Goal: Transaction & Acquisition: Purchase product/service

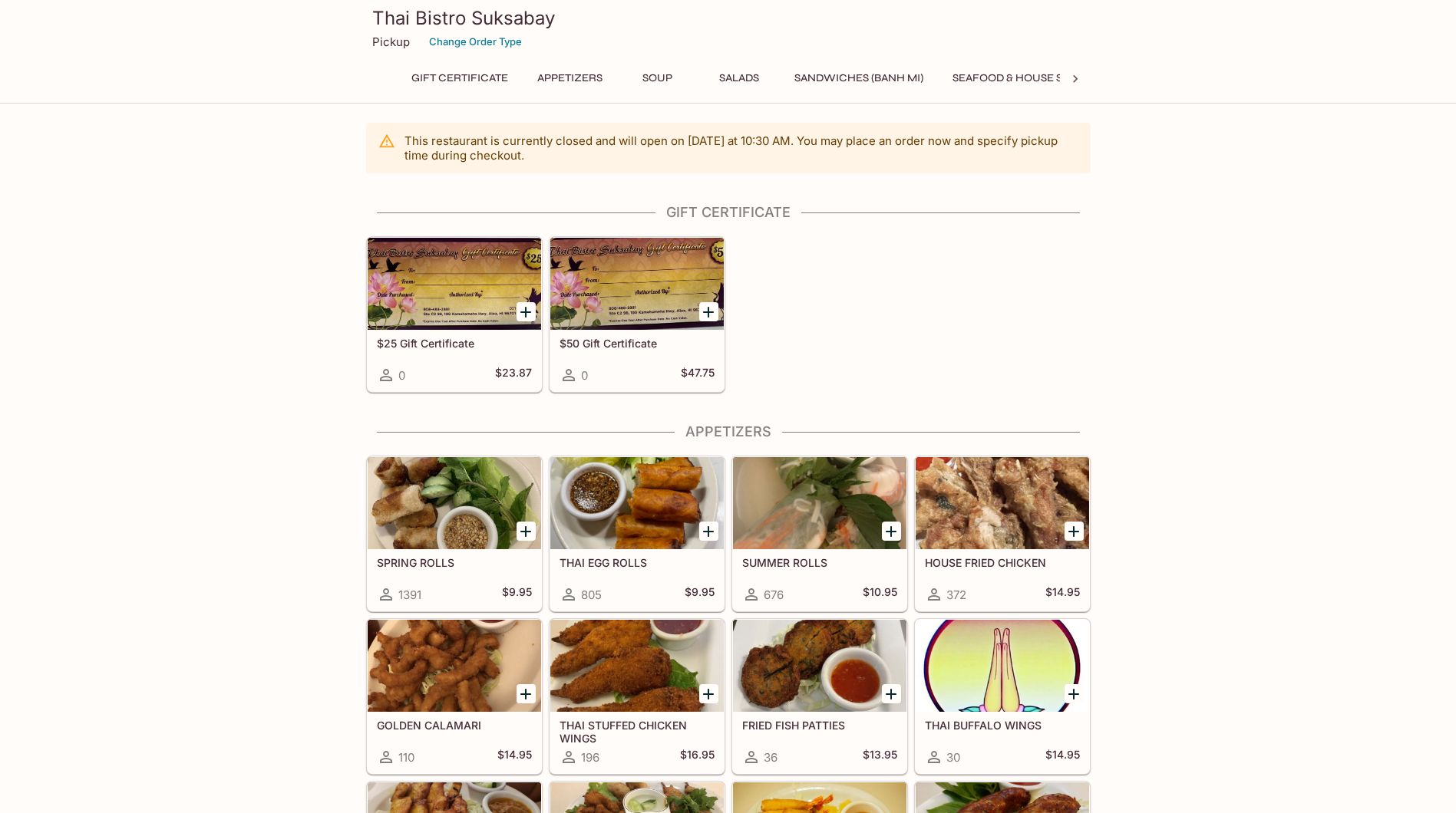
drag, startPoint x: 206, startPoint y: 345, endPoint x: 221, endPoint y: 340, distance: 15.8
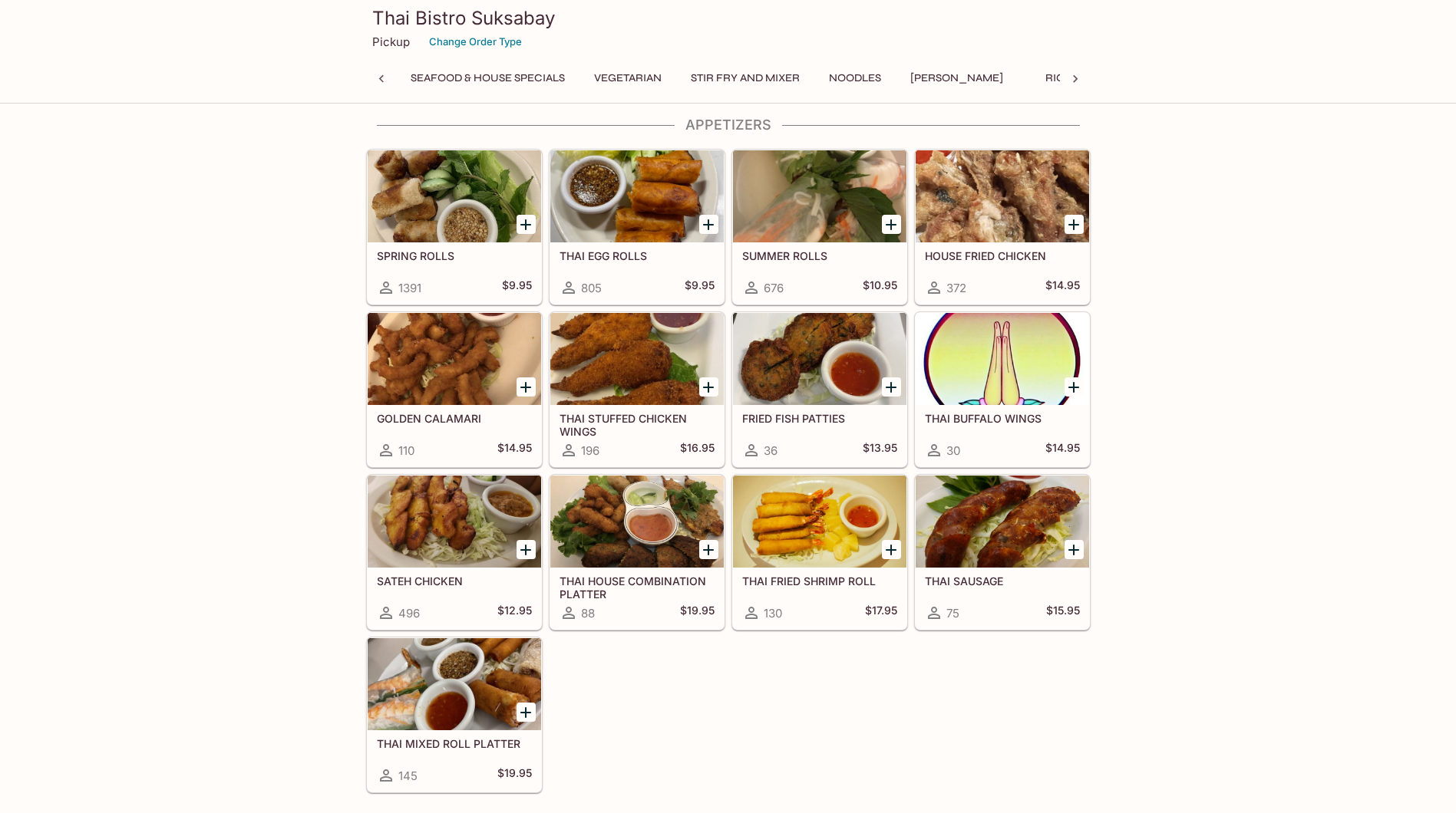
scroll to position [0, 6]
click at [653, 79] on button "Soup" at bounding box center [652, 78] width 69 height 22
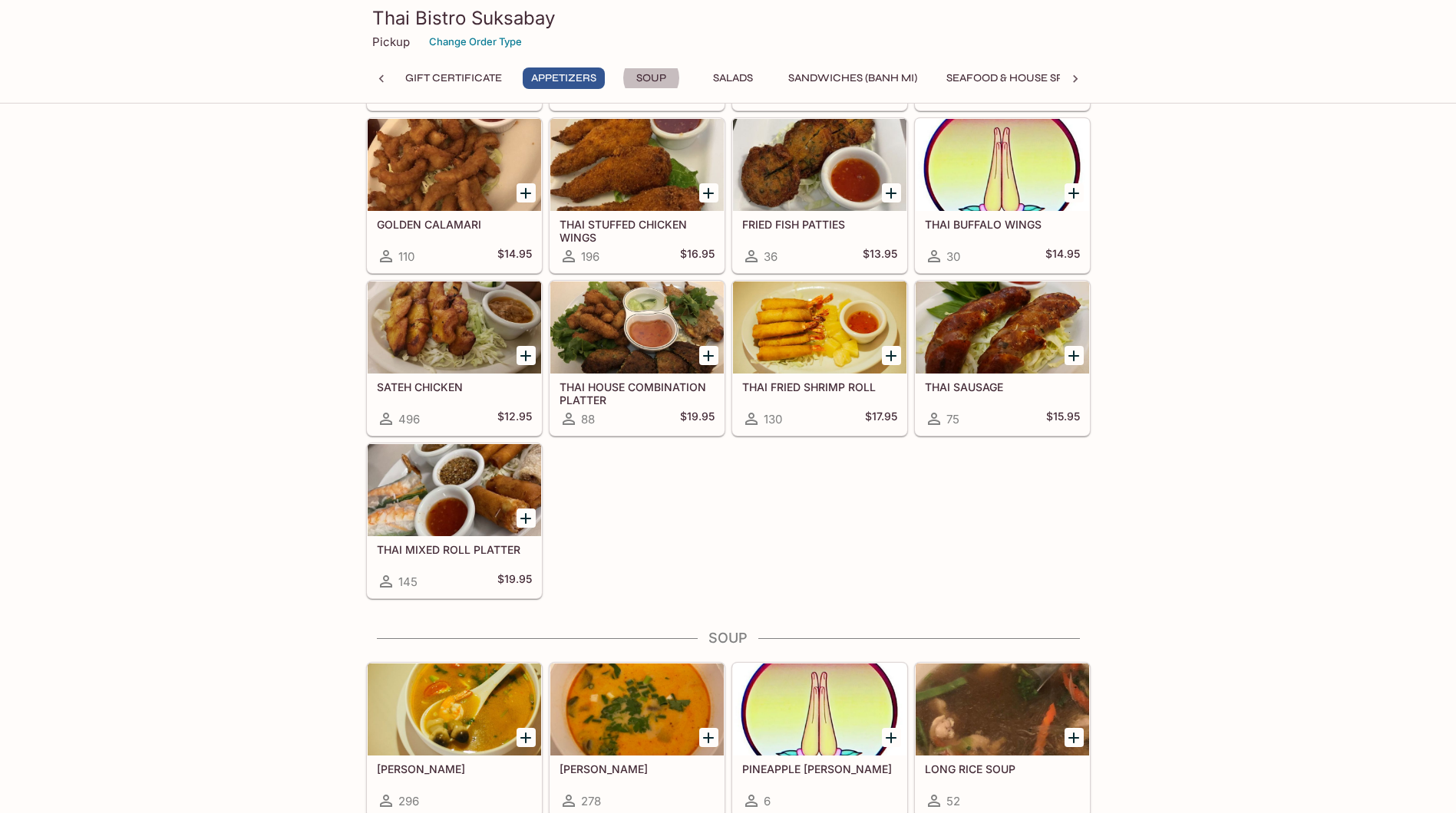
scroll to position [1000, 0]
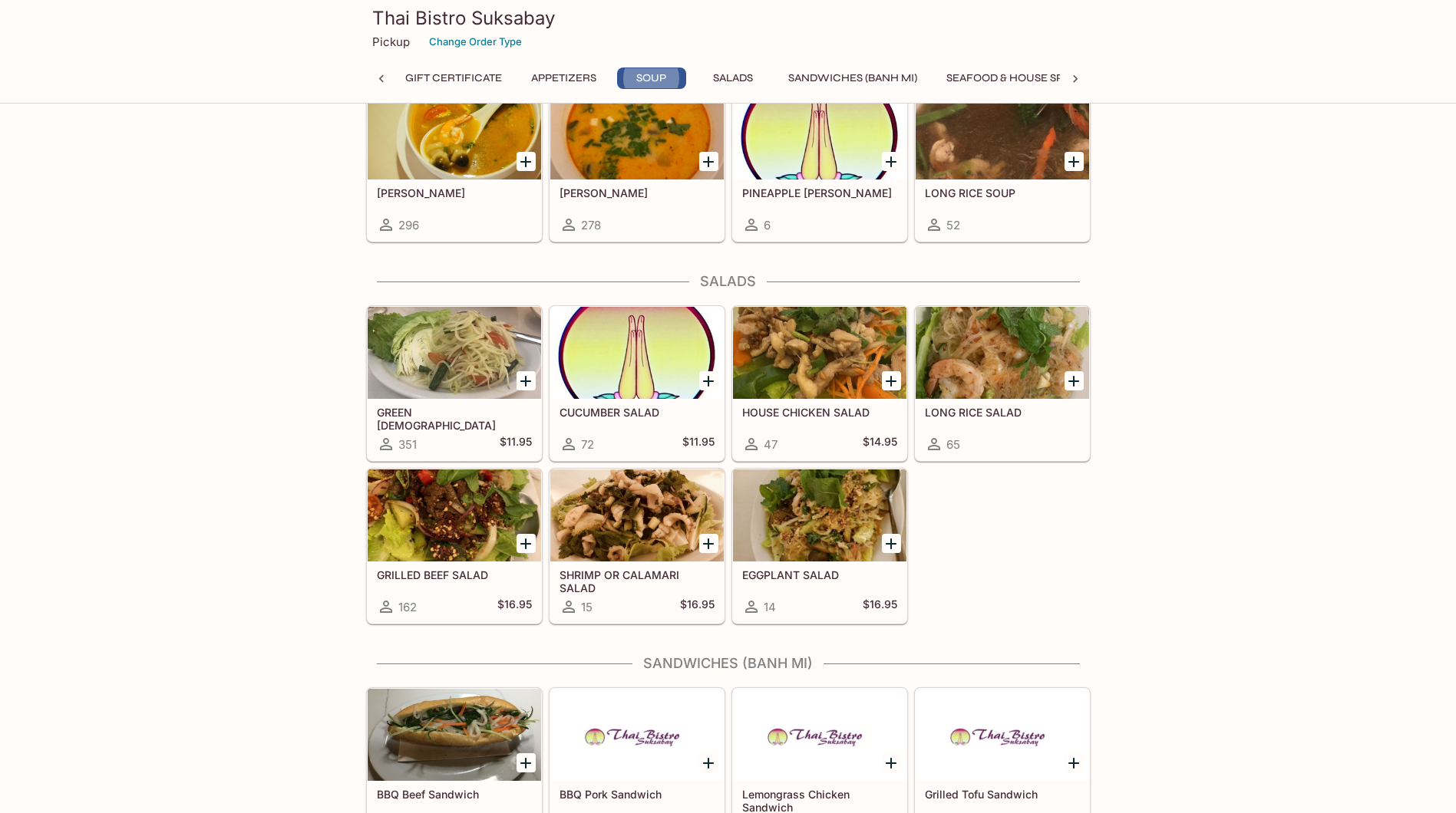
click at [851, 69] on button "Sandwiches (Banh Mi)" at bounding box center [853, 78] width 146 height 22
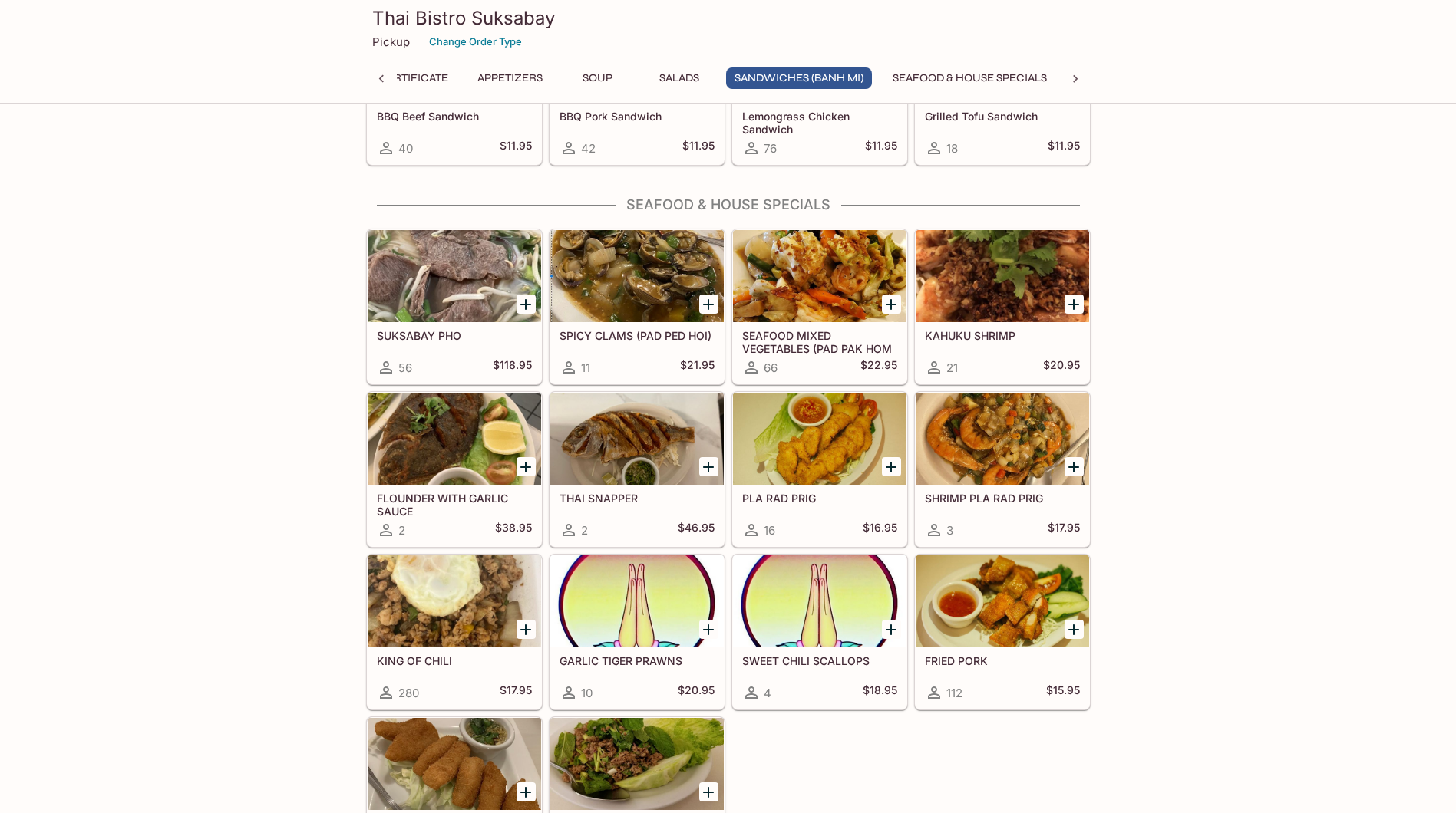
scroll to position [1832, 0]
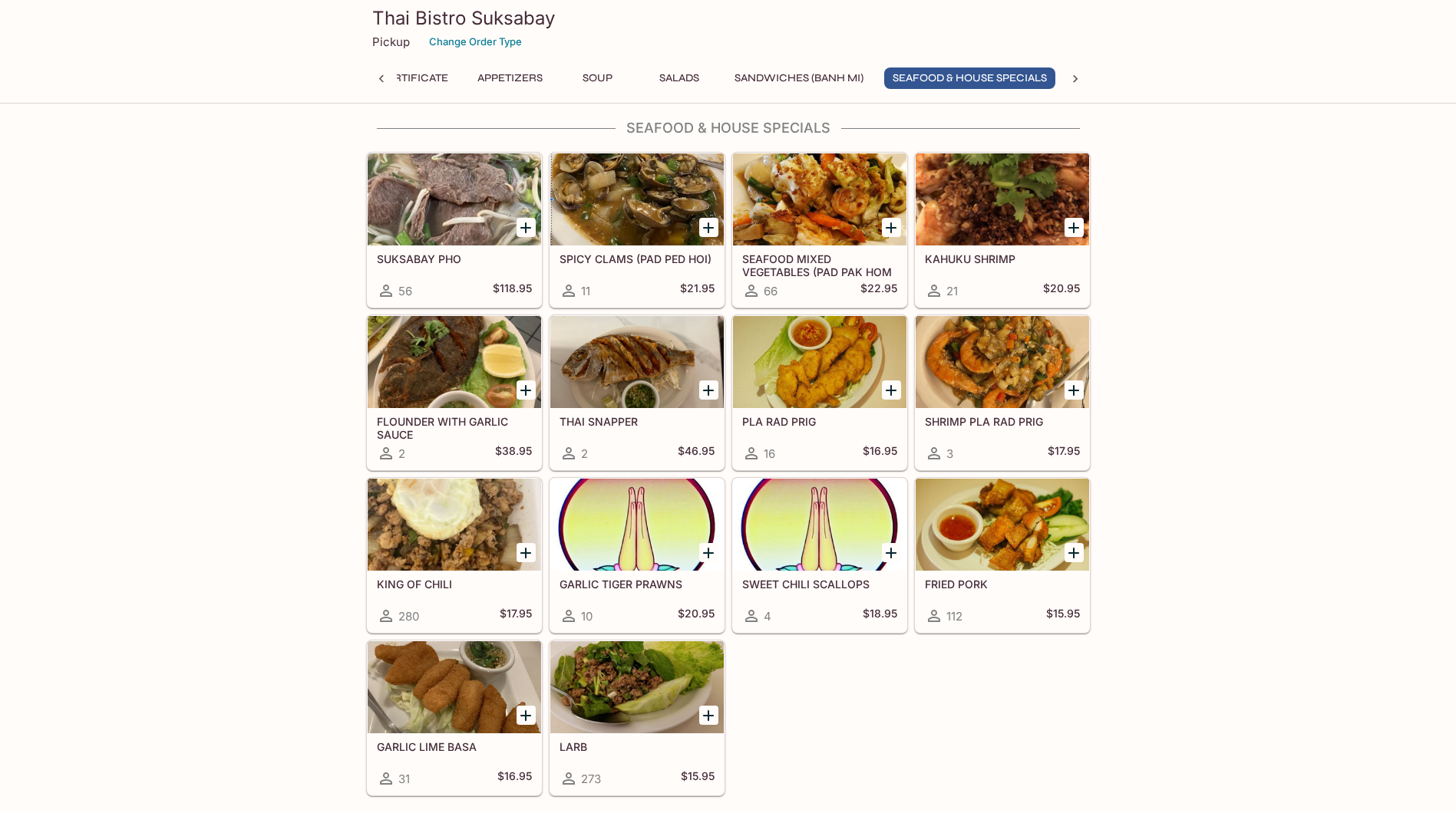
click at [1074, 78] on icon at bounding box center [1075, 78] width 15 height 15
click at [1074, 77] on icon at bounding box center [1075, 78] width 15 height 15
click at [404, 76] on button "Vegetarian" at bounding box center [372, 78] width 85 height 22
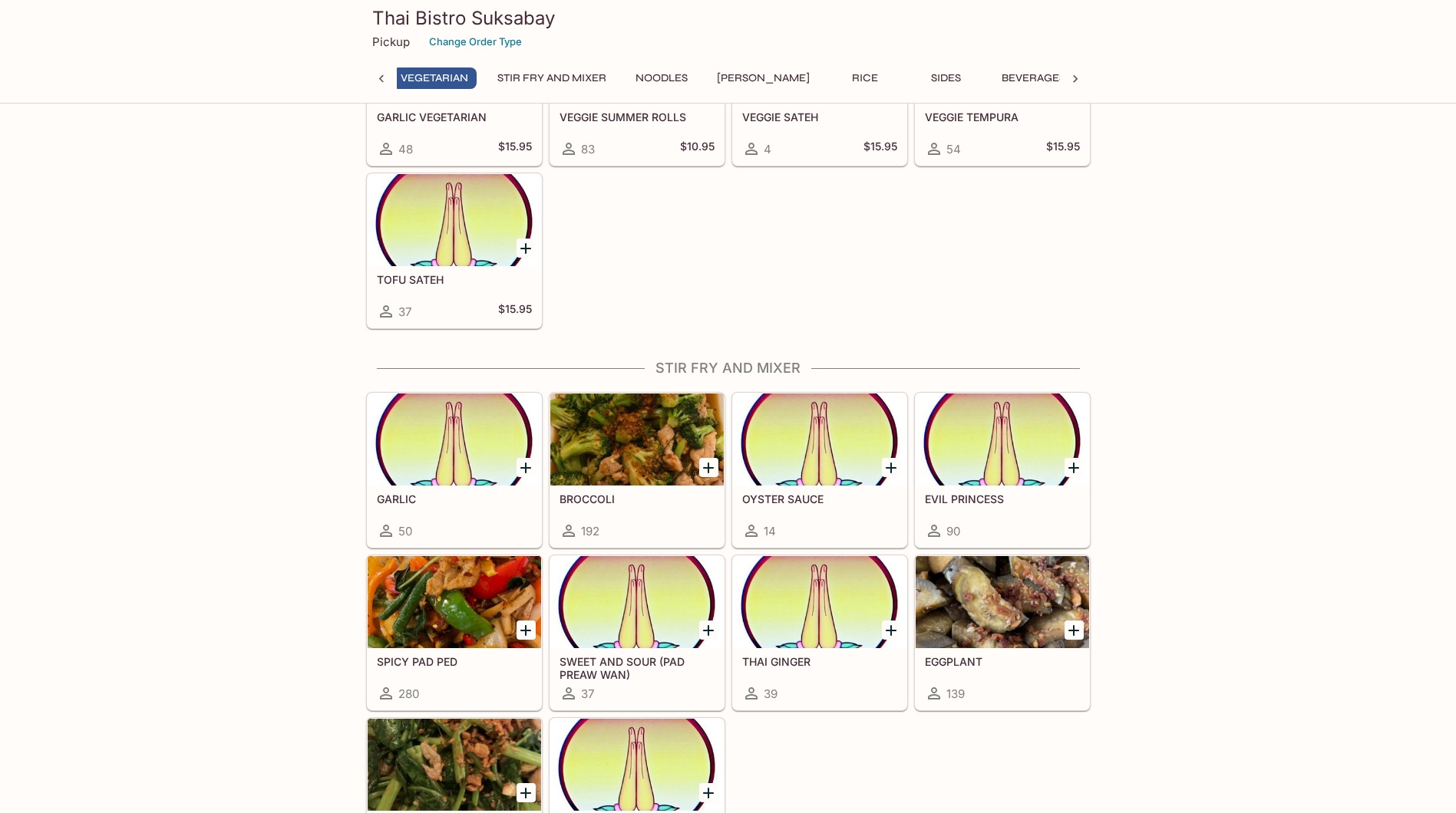
scroll to position [2529, 0]
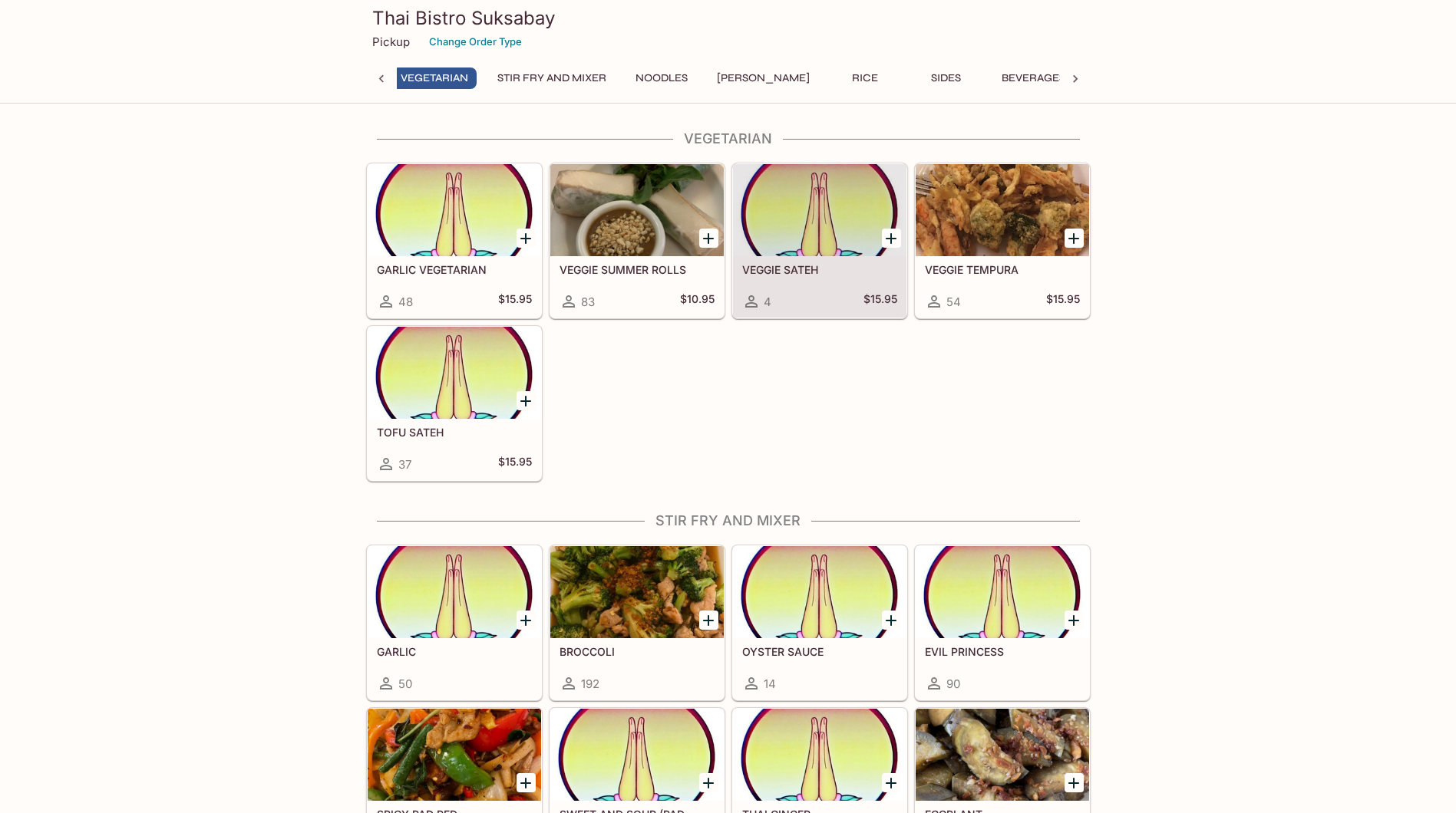
click at [574, 73] on button "Stir Fry and Mixer" at bounding box center [552, 78] width 126 height 22
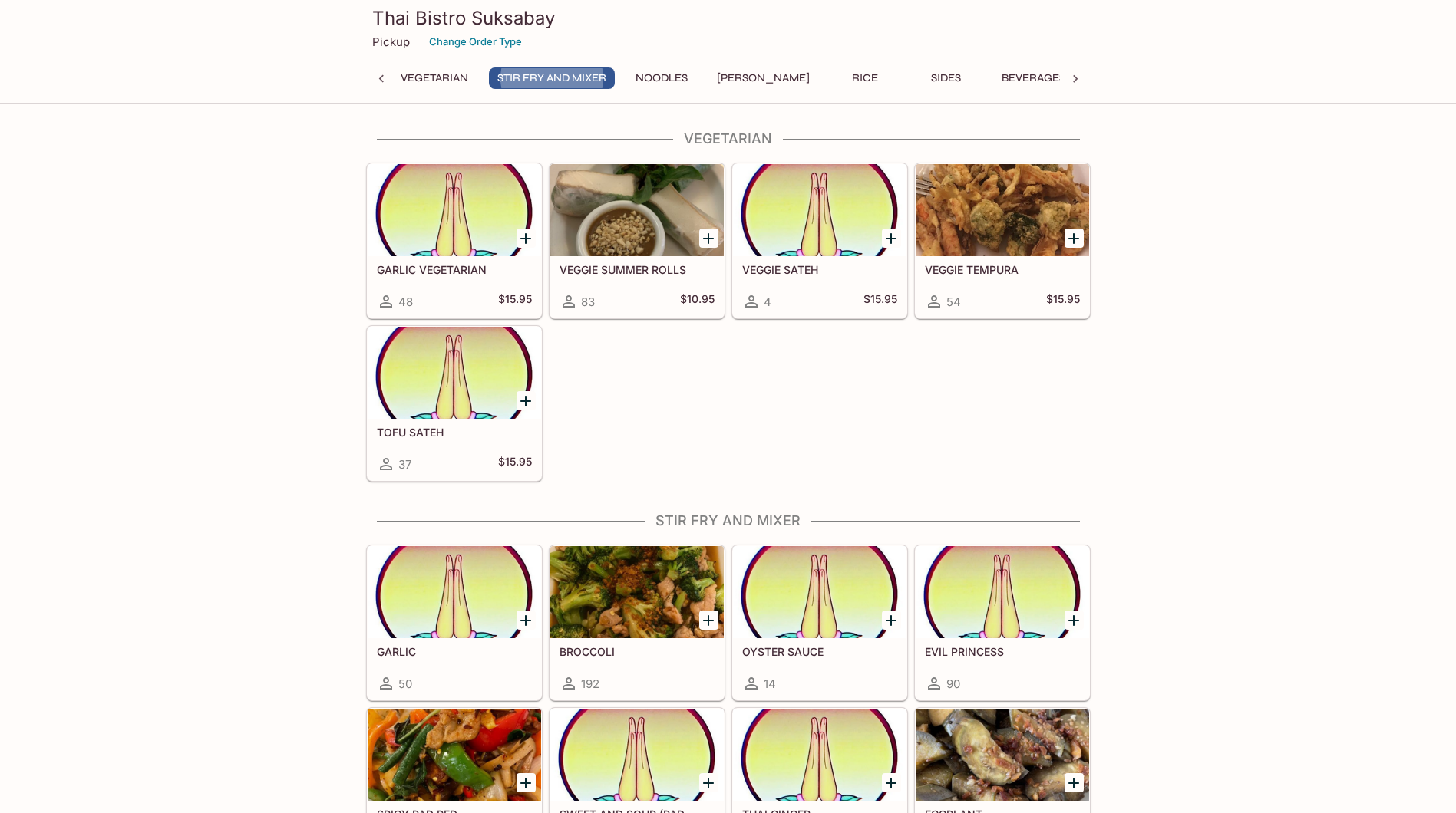
scroll to position [2911, 0]
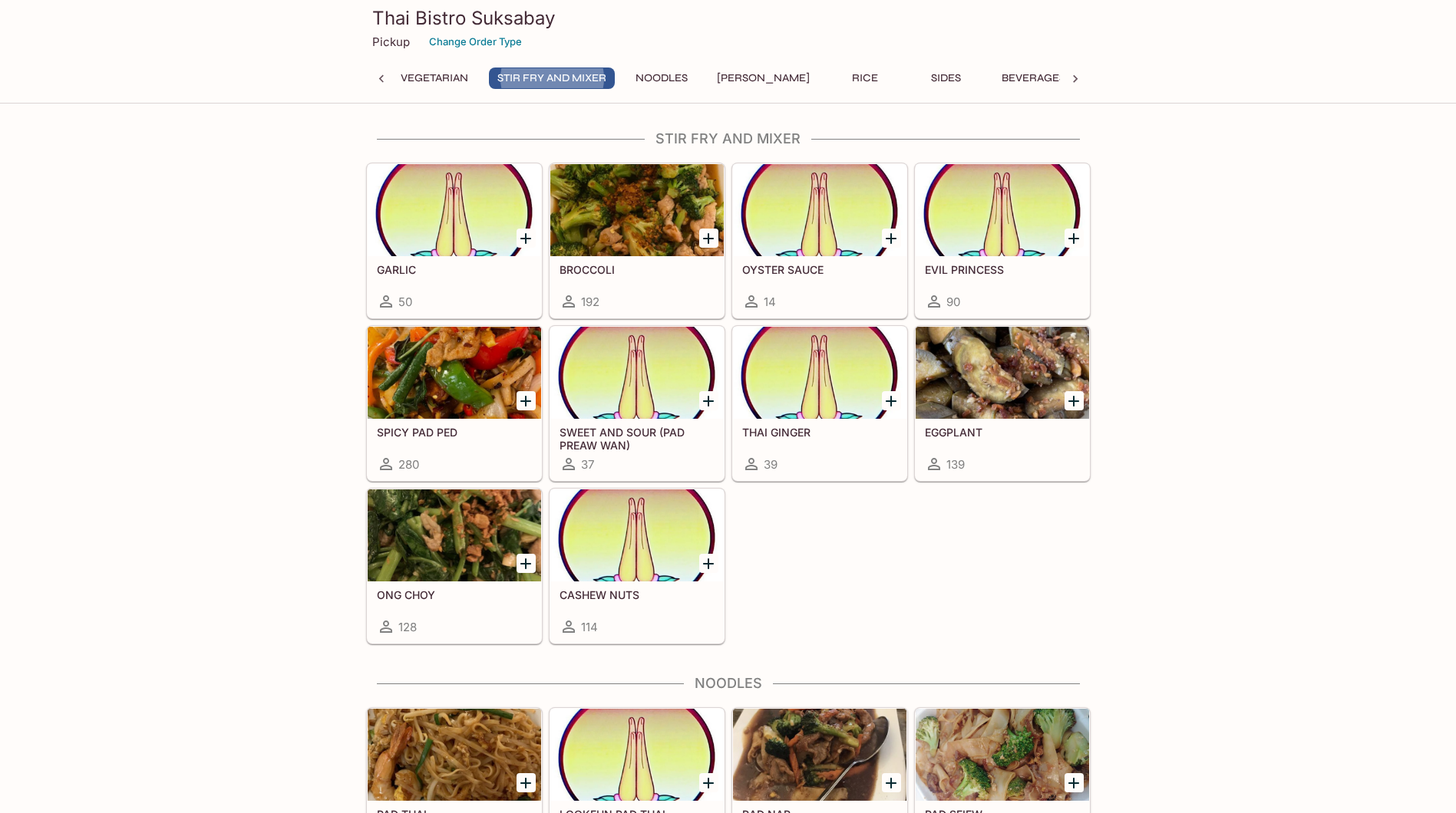
click at [661, 76] on button "Noodles" at bounding box center [661, 78] width 69 height 22
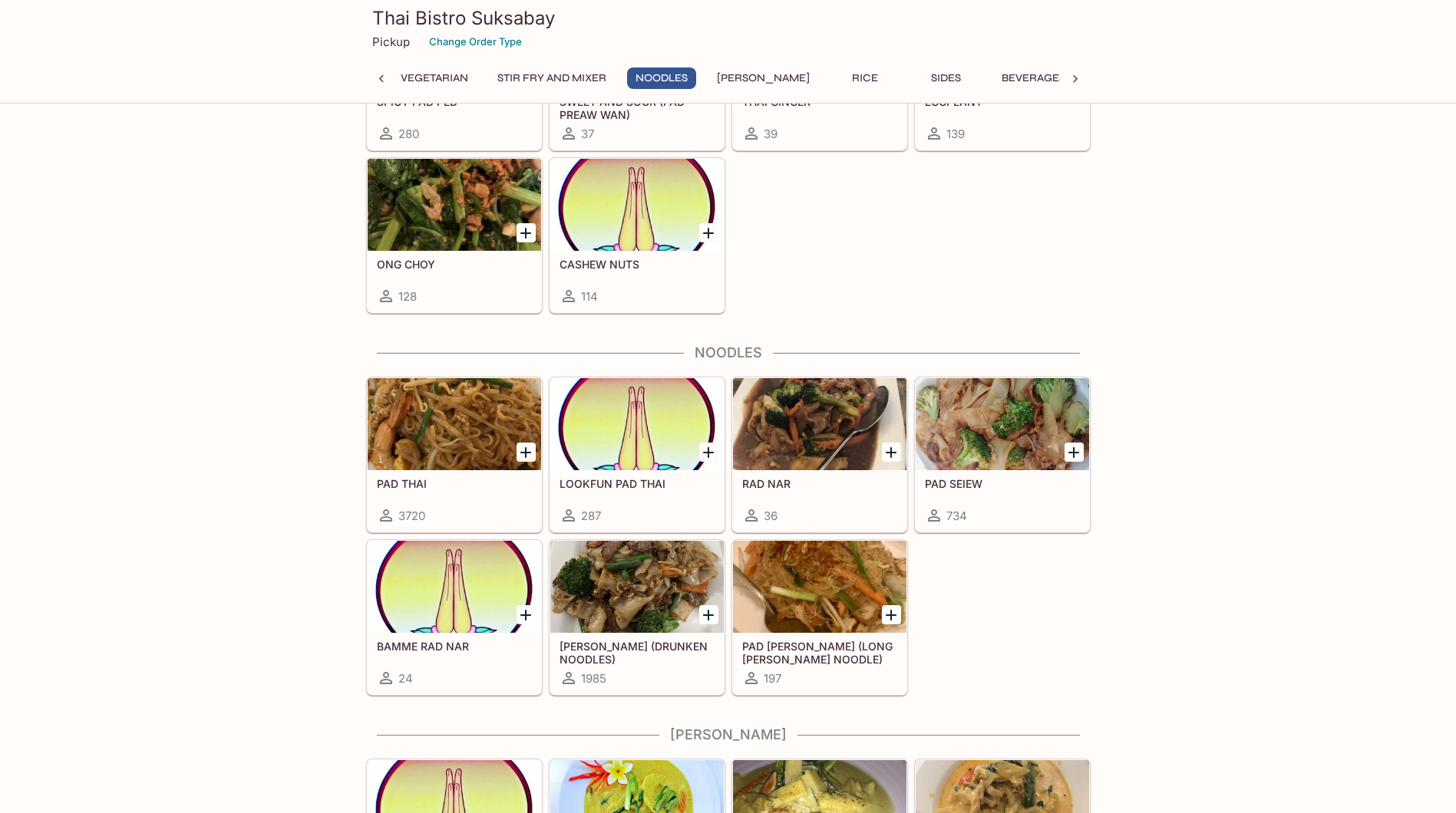
scroll to position [3456, 0]
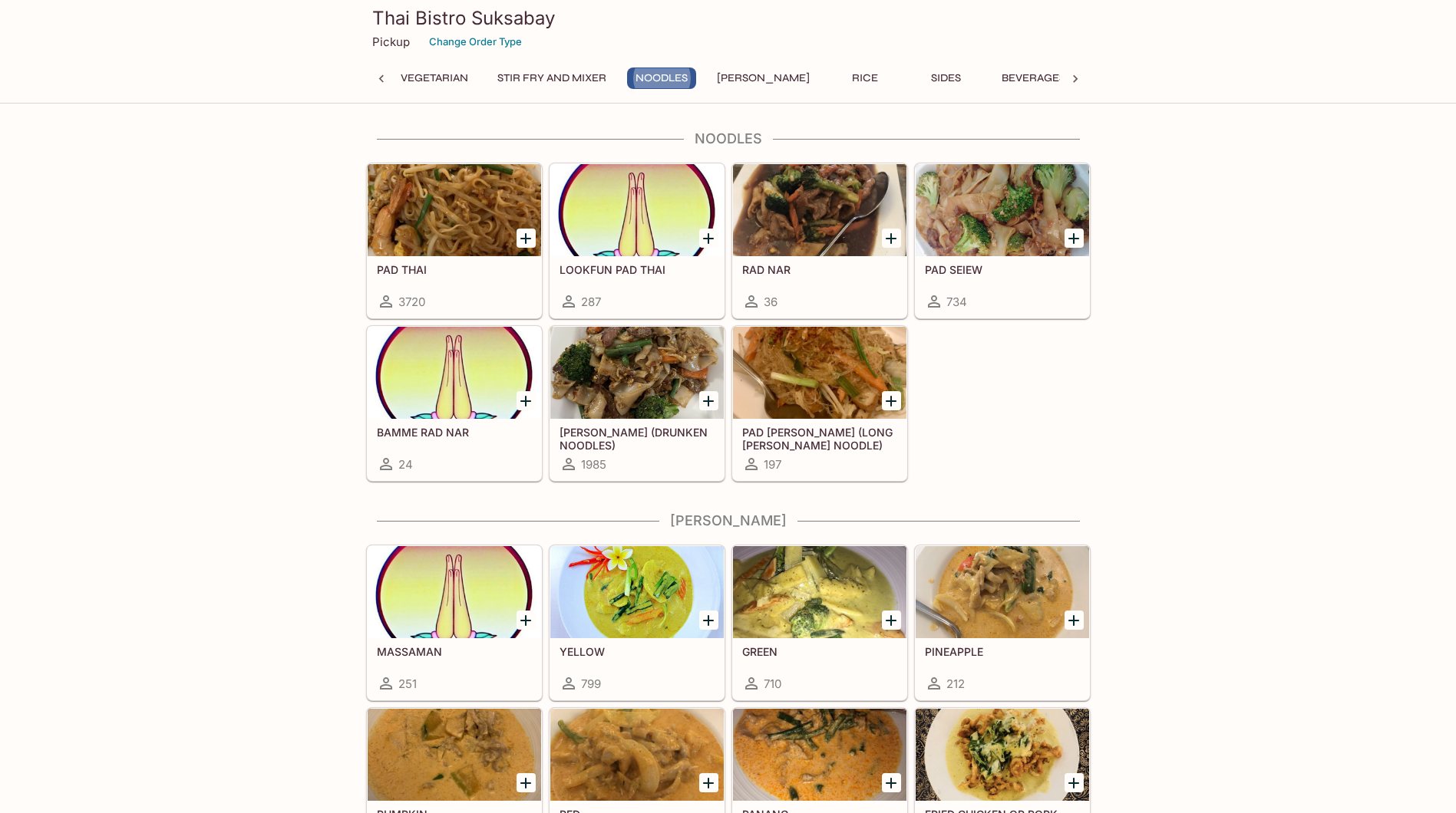
click at [736, 74] on button "[PERSON_NAME]" at bounding box center [763, 78] width 110 height 22
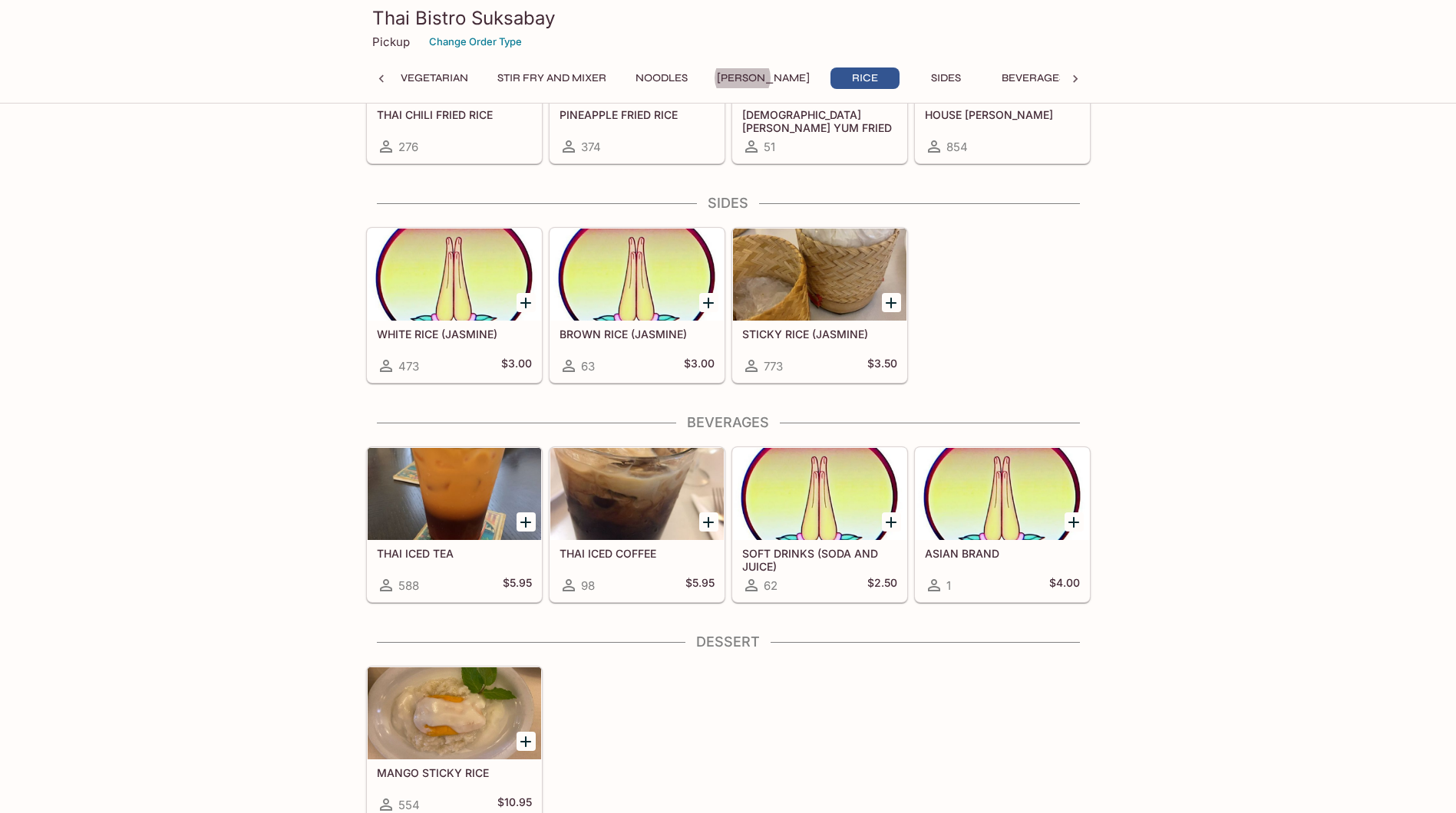
scroll to position [4384, 0]
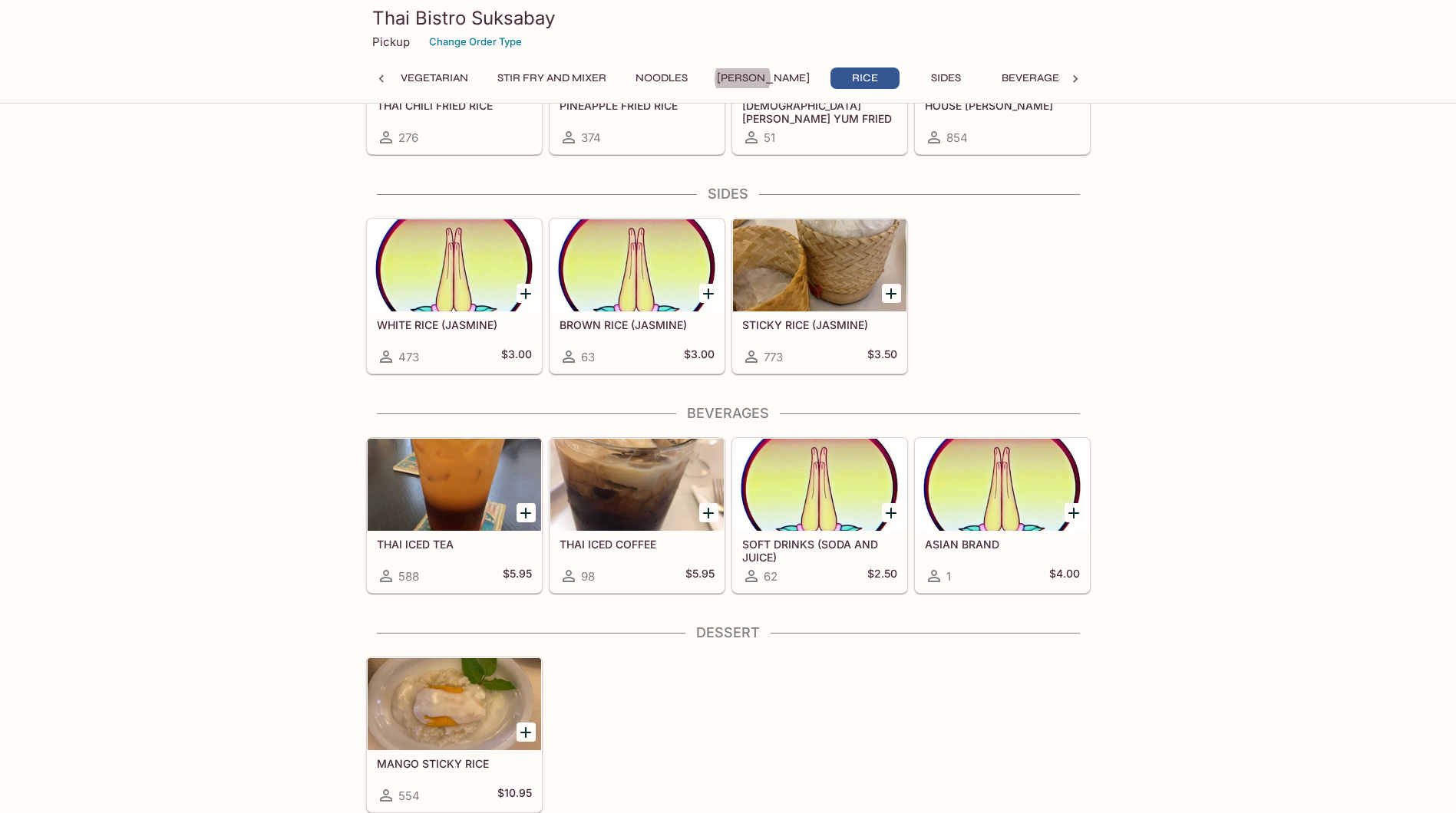
click at [918, 76] on button "Sides" at bounding box center [947, 78] width 69 height 22
